Goal: Task Accomplishment & Management: Use online tool/utility

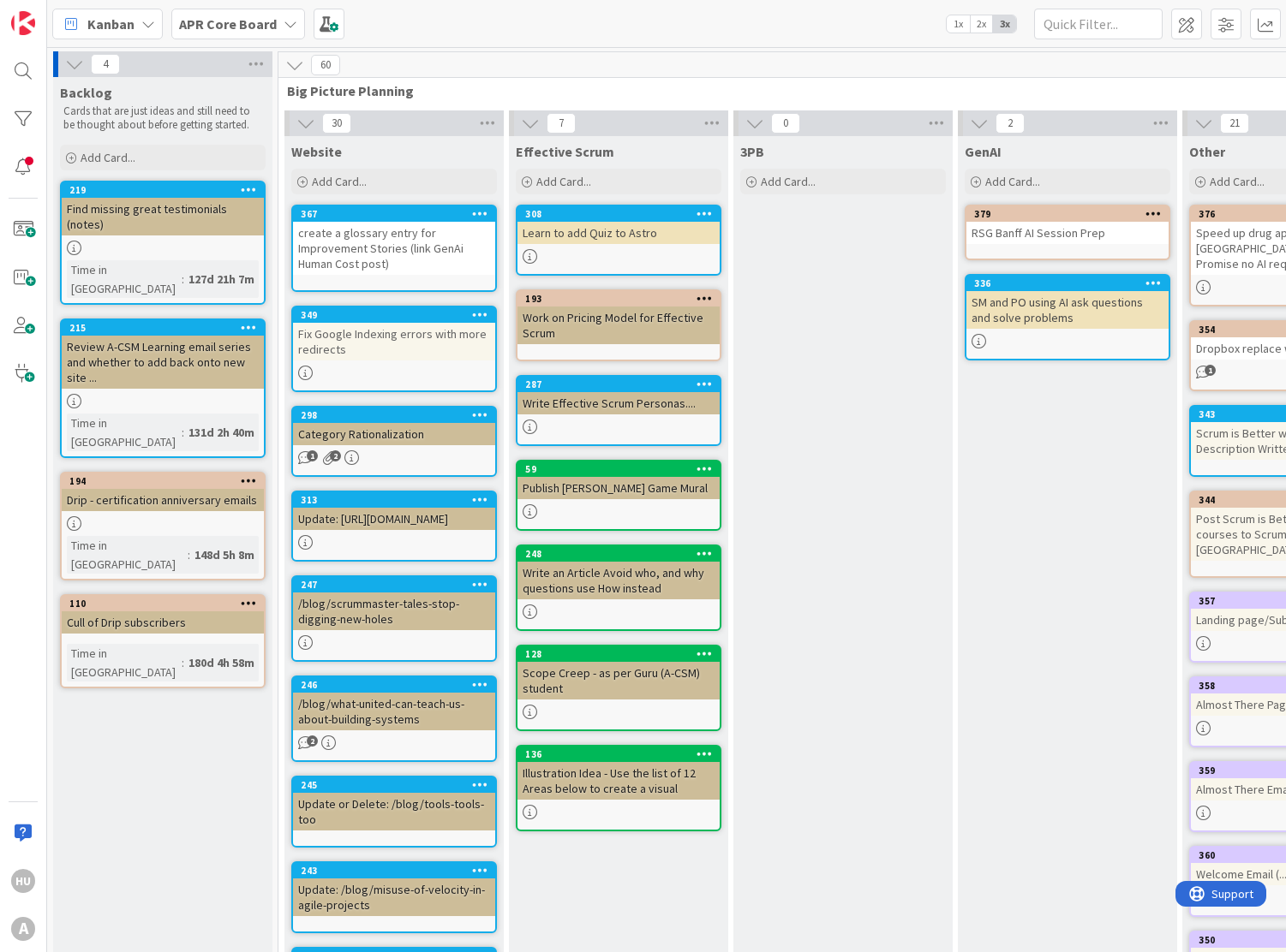
scroll to position [64, 1054]
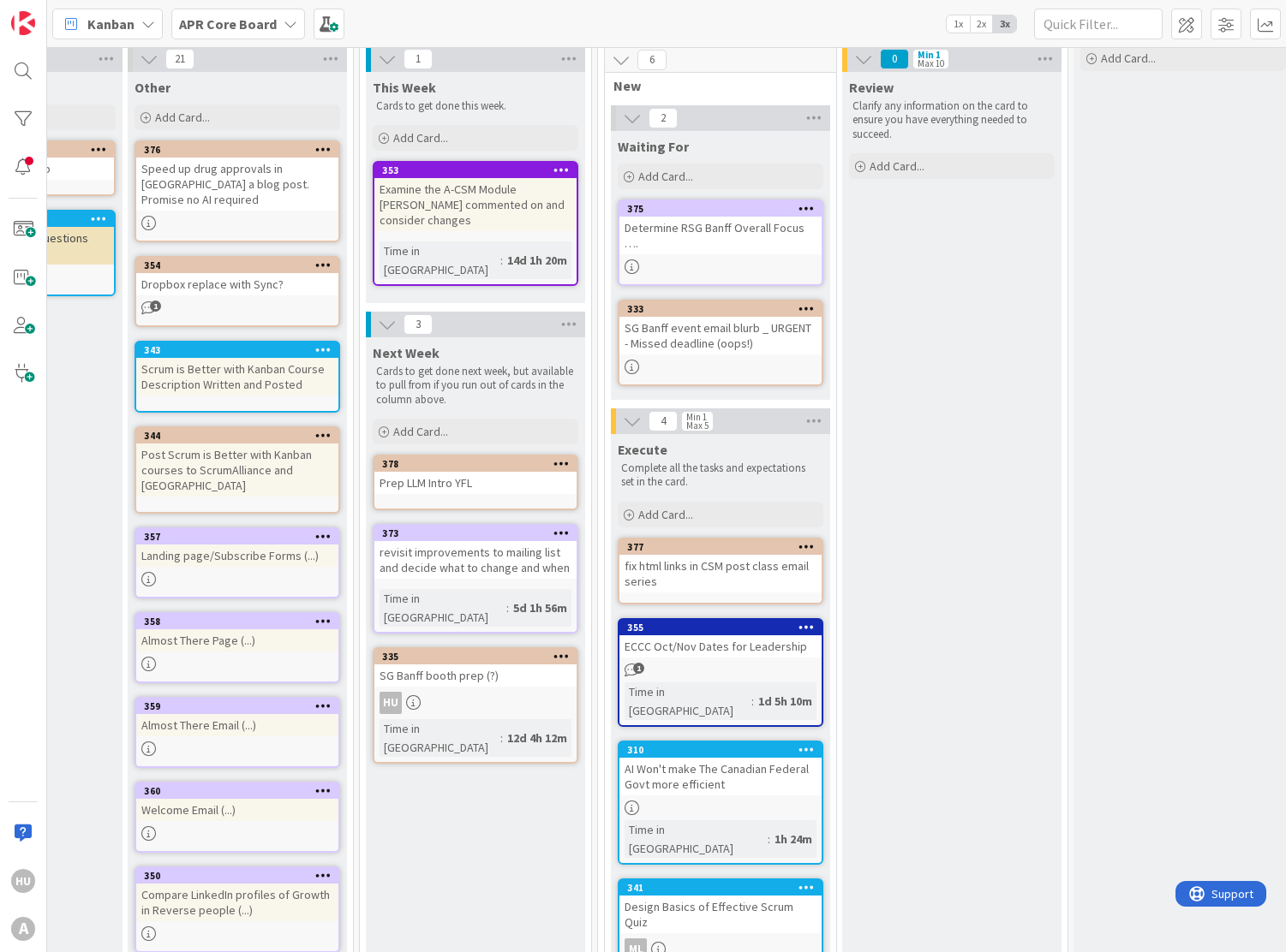
click at [806, 541] on icon at bounding box center [806, 547] width 16 height 12
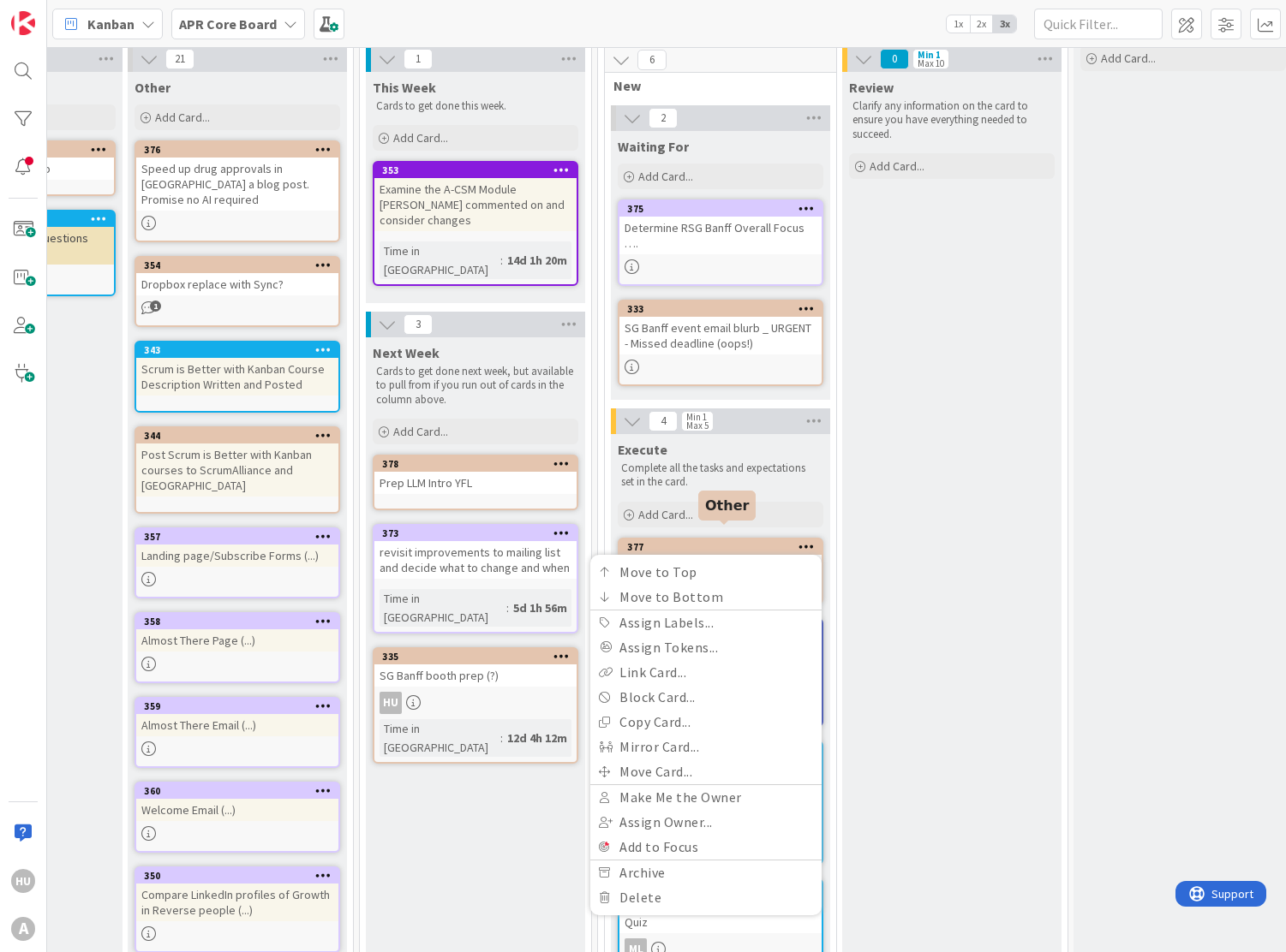
click at [691, 541] on div "377" at bounding box center [724, 547] width 194 height 12
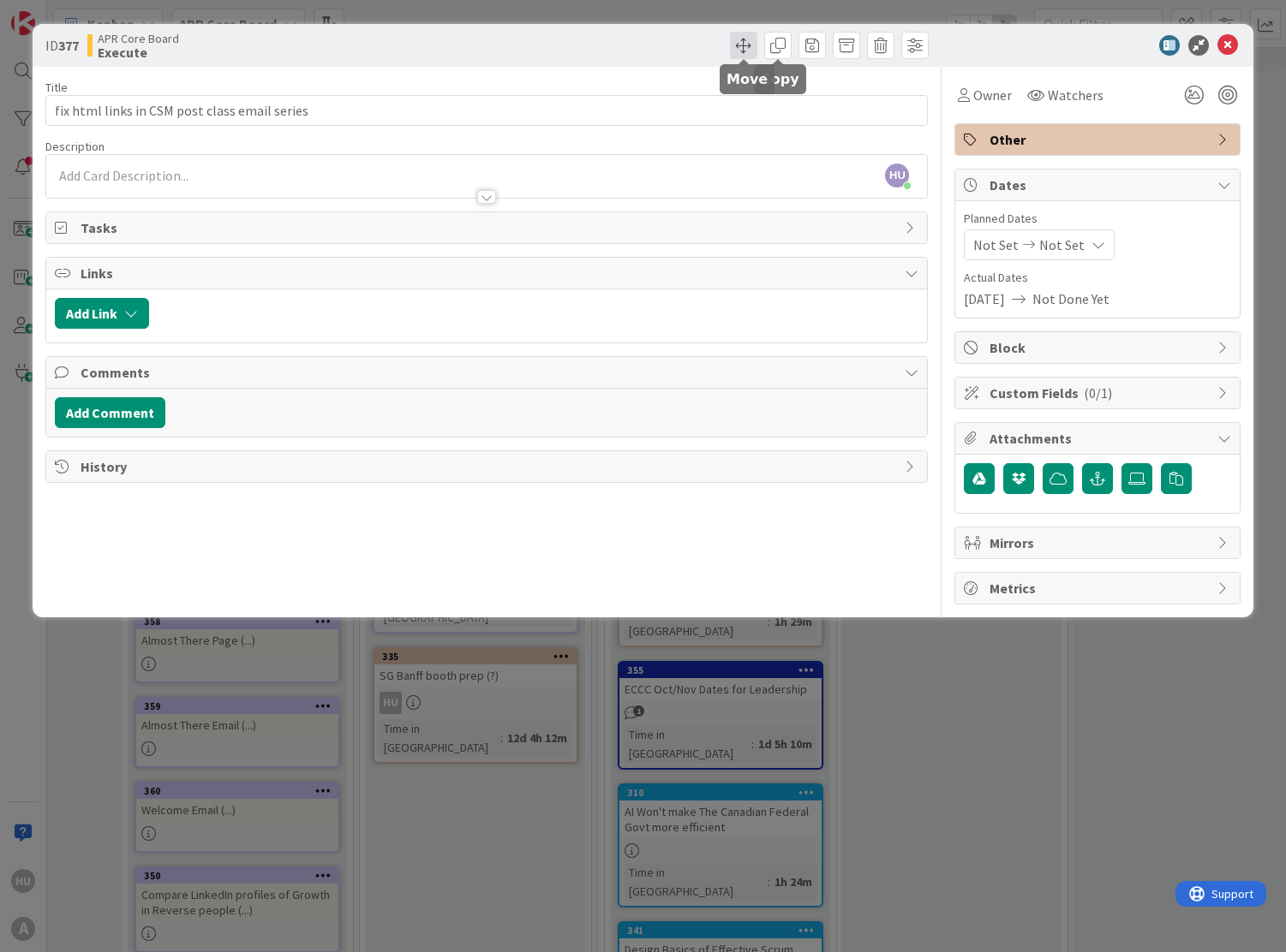
click at [738, 47] on span at bounding box center [743, 45] width 28 height 28
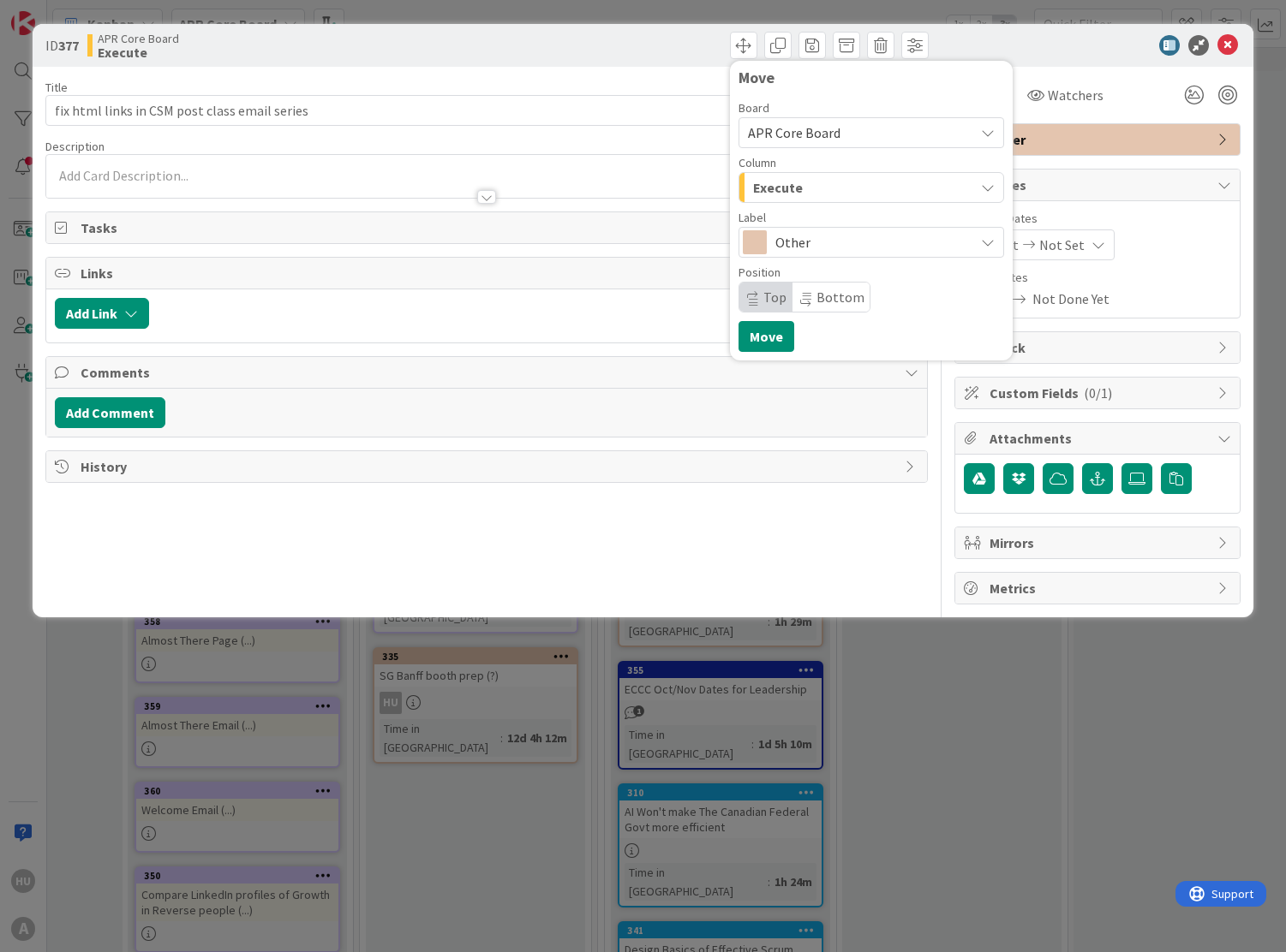
click at [773, 181] on span "Execute" at bounding box center [778, 187] width 50 height 22
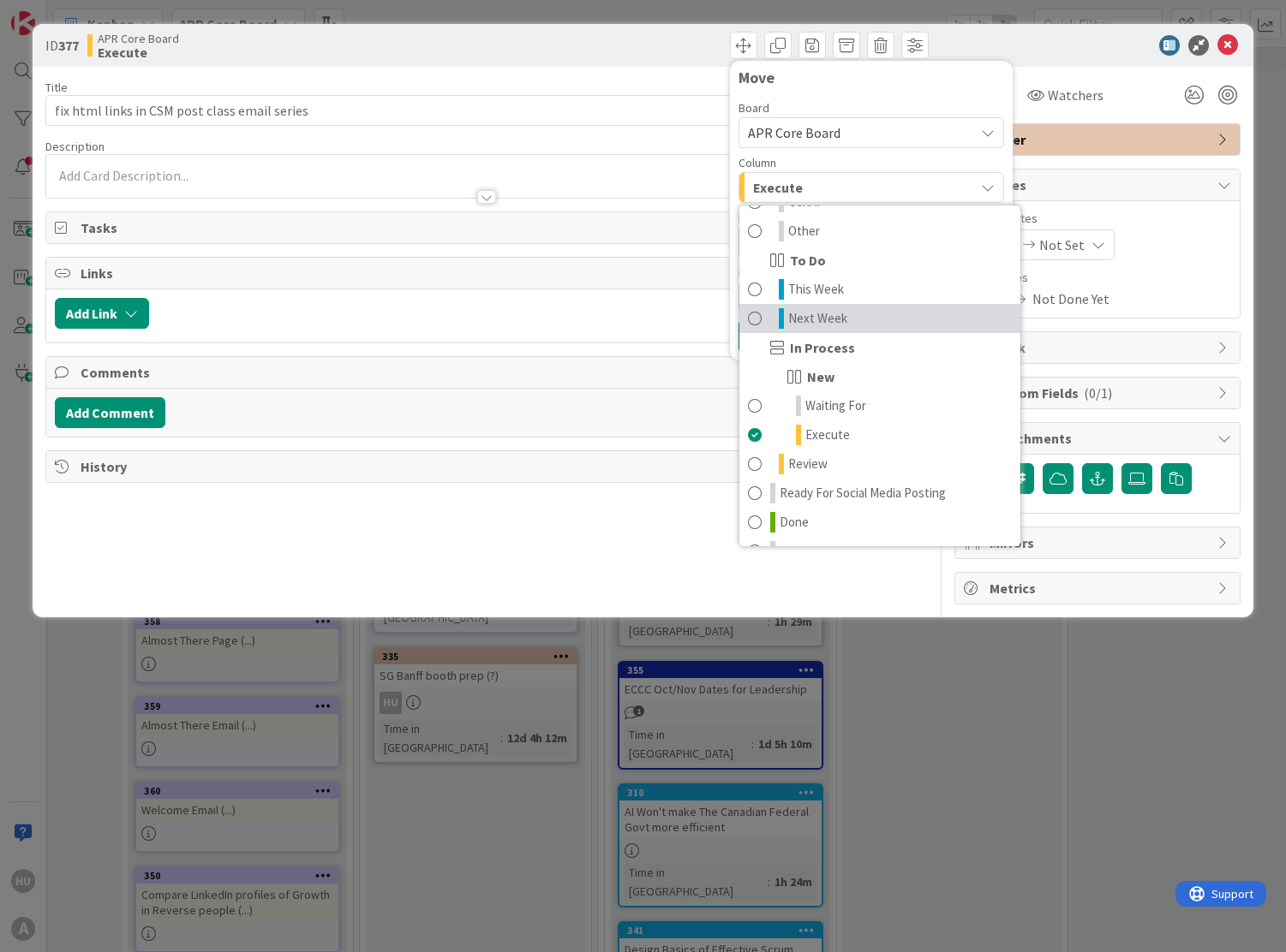
scroll to position [197, 0]
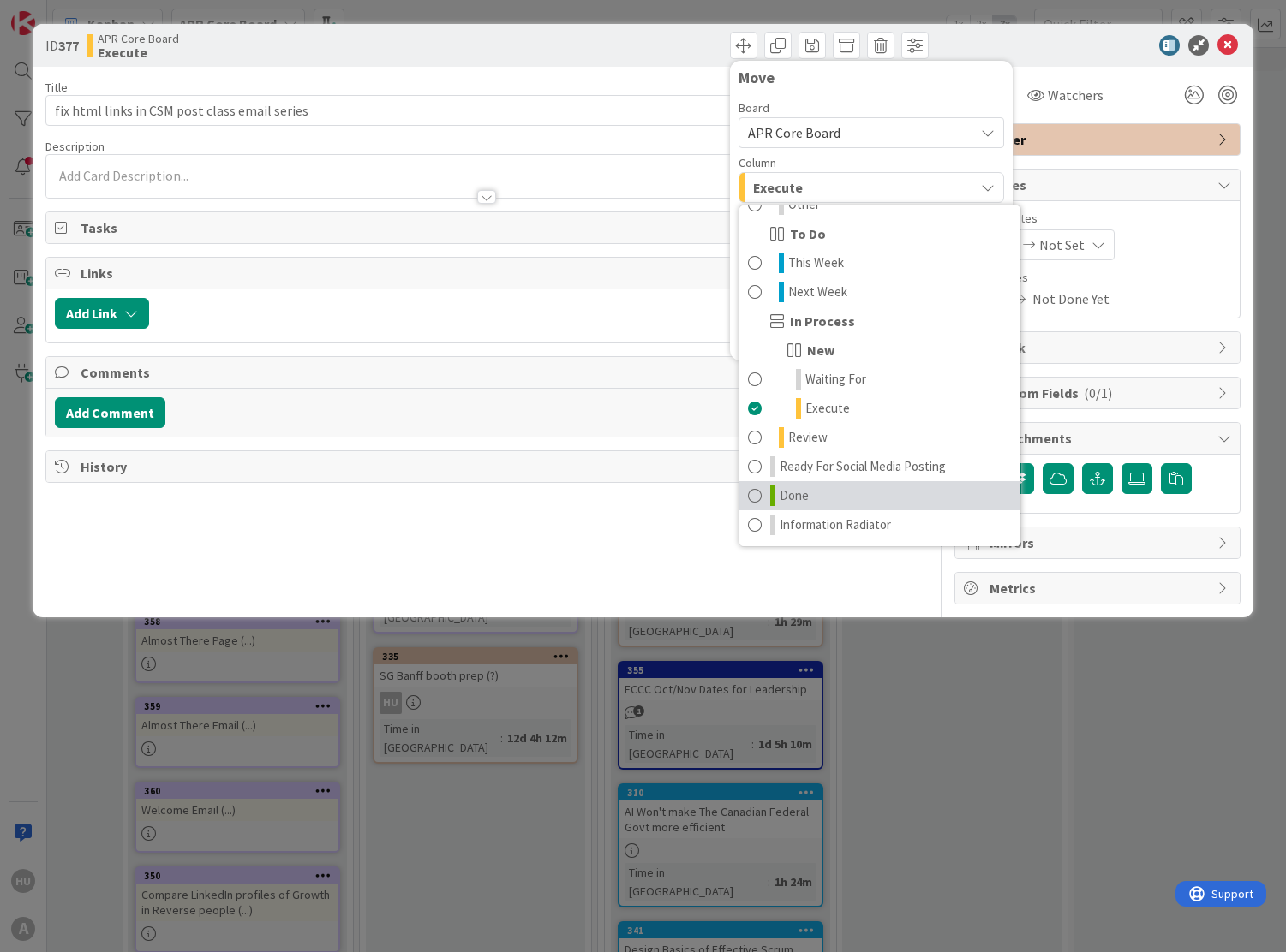
click at [814, 489] on link "Done" at bounding box center [879, 496] width 281 height 29
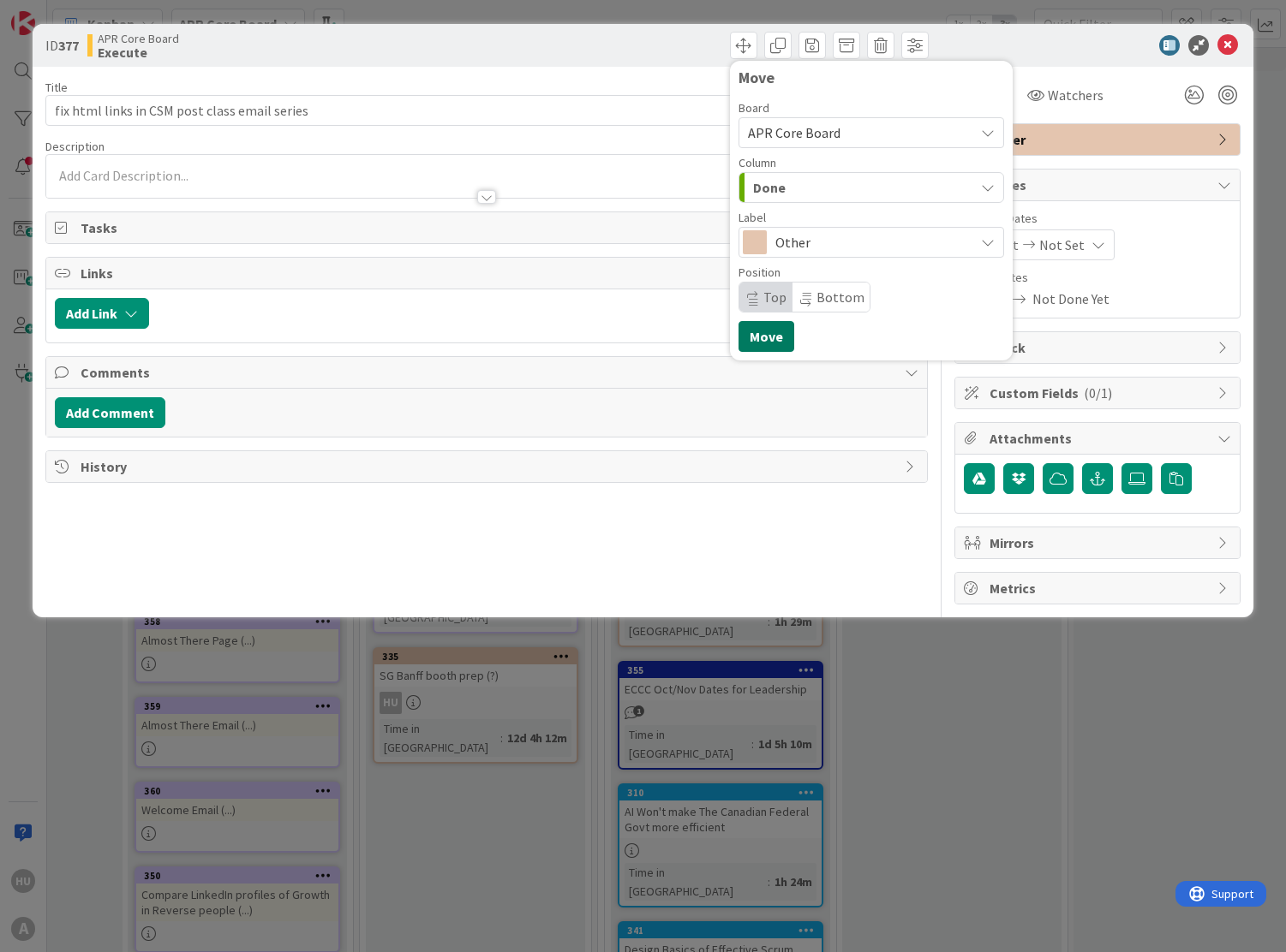
click at [763, 337] on button "Move" at bounding box center [766, 337] width 56 height 31
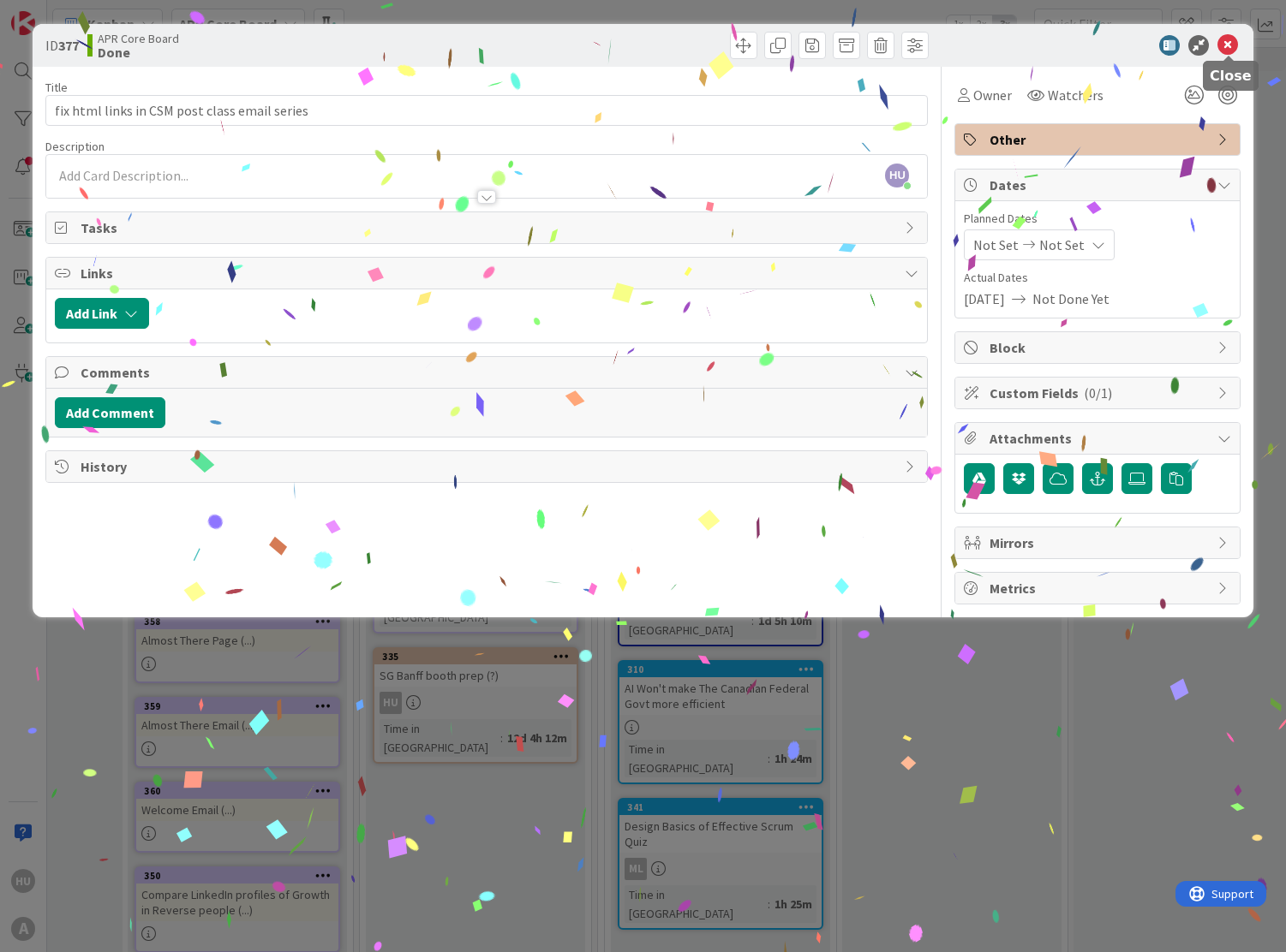
click at [1231, 45] on icon at bounding box center [1226, 45] width 20 height 20
